Goal: Task Accomplishment & Management: Use online tool/utility

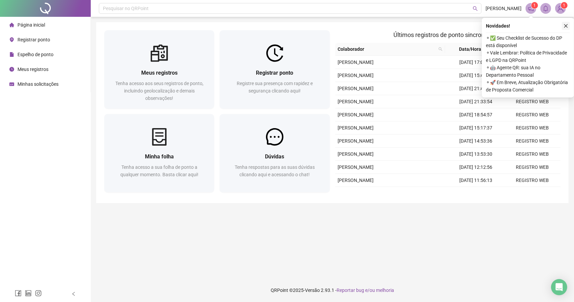
click at [565, 26] on icon "close" at bounding box center [566, 26] width 5 height 5
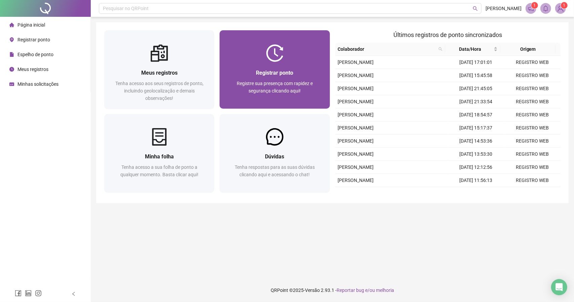
click at [268, 66] on div "Registrar ponto Registre sua presença com rapidez e segurança clicando aqui!" at bounding box center [275, 85] width 110 height 47
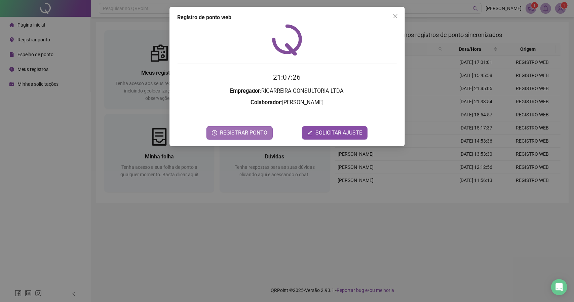
click at [253, 132] on span "REGISTRAR PONTO" at bounding box center [243, 133] width 47 height 8
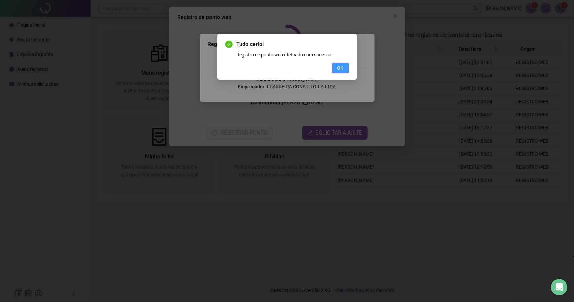
click at [345, 64] on button "OK" at bounding box center [340, 68] width 17 height 11
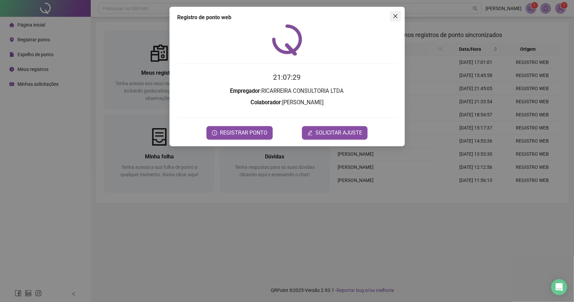
click at [395, 16] on icon "close" at bounding box center [395, 15] width 5 height 5
